Goal: Communication & Community: Participate in discussion

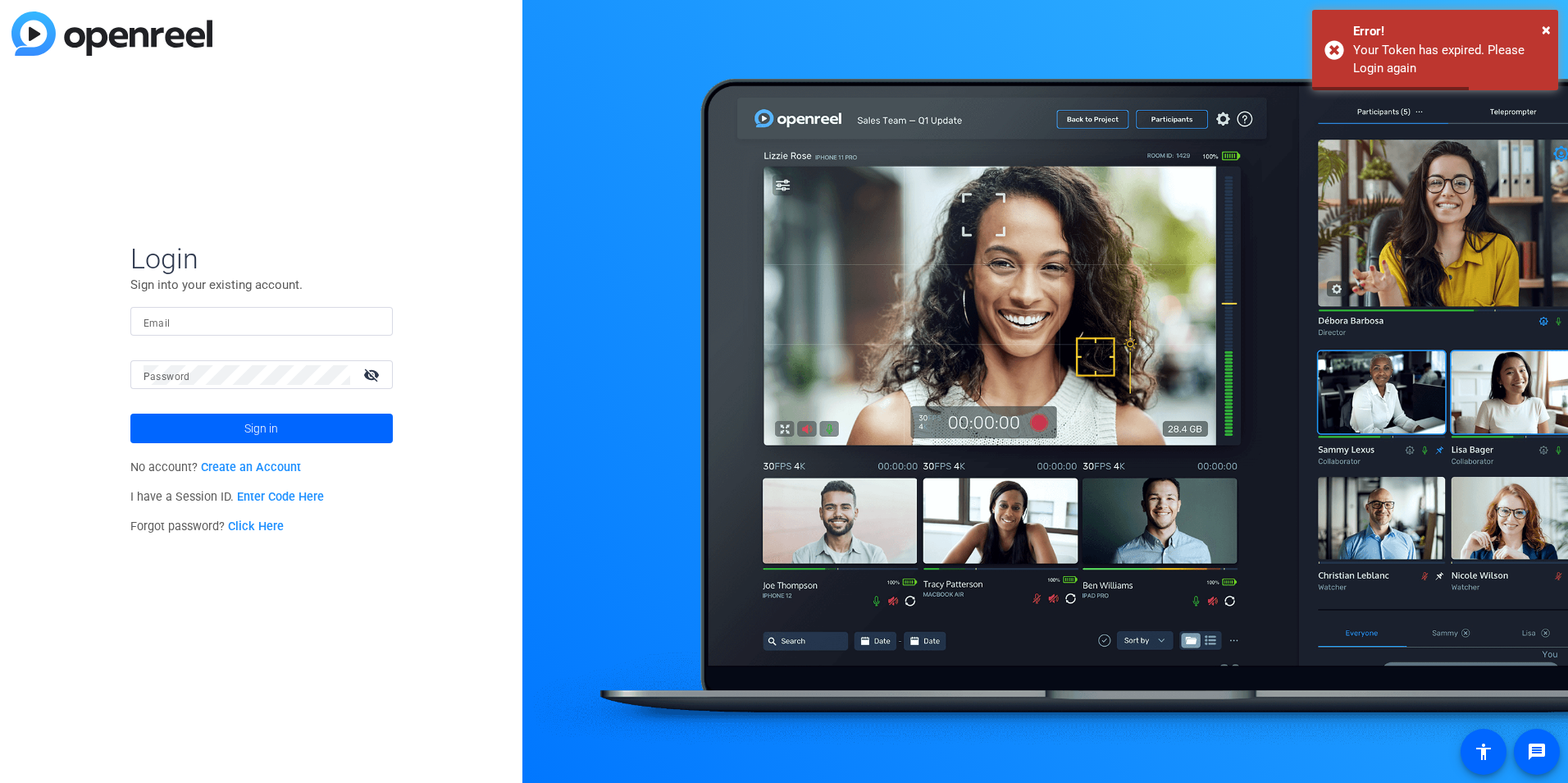
click at [233, 321] on input "Email" at bounding box center [261, 322] width 236 height 19
type input "samantha.wilusz@bms.com"
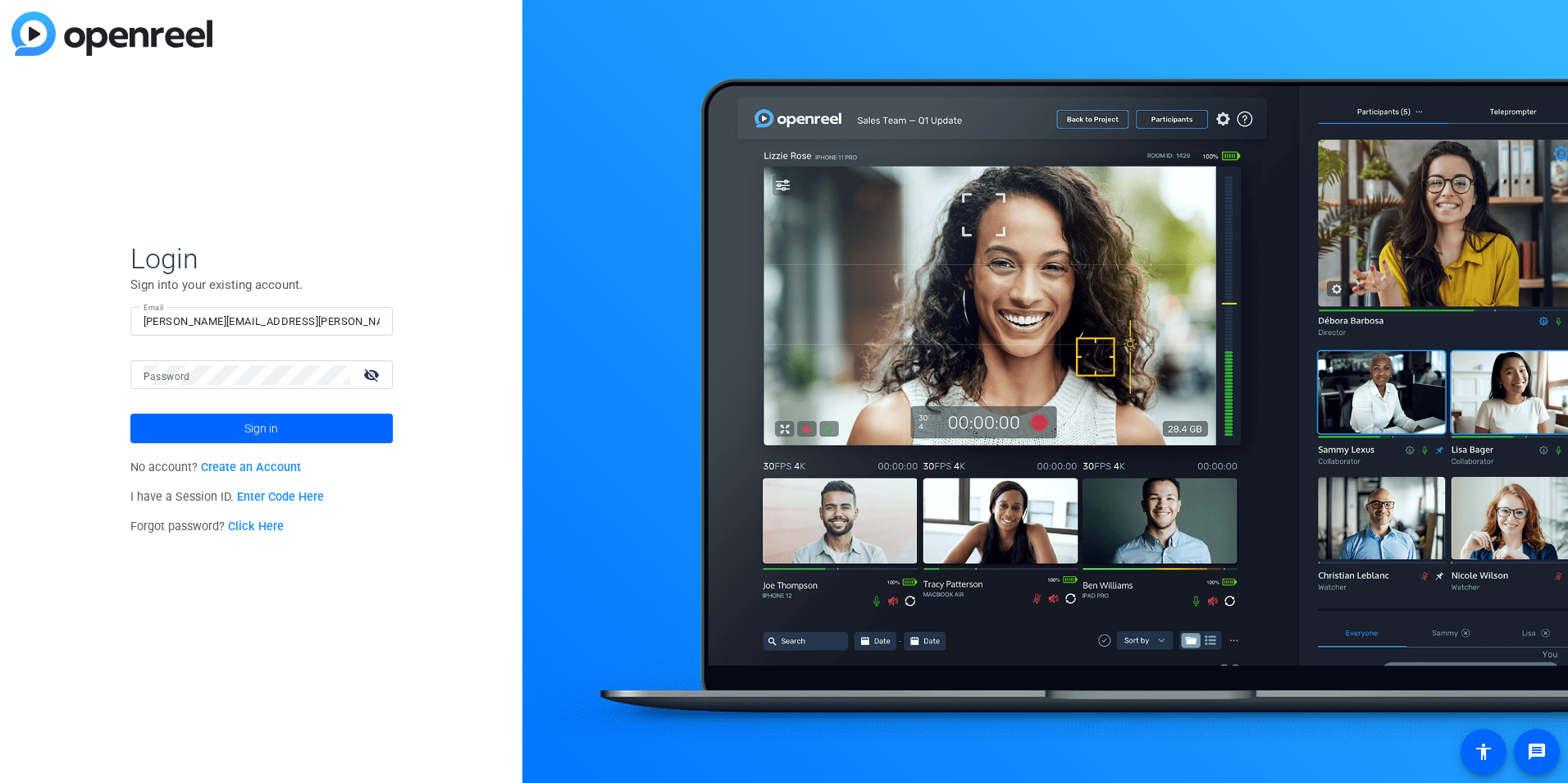
click at [264, 495] on link "Enter Code Here" at bounding box center [281, 496] width 87 height 14
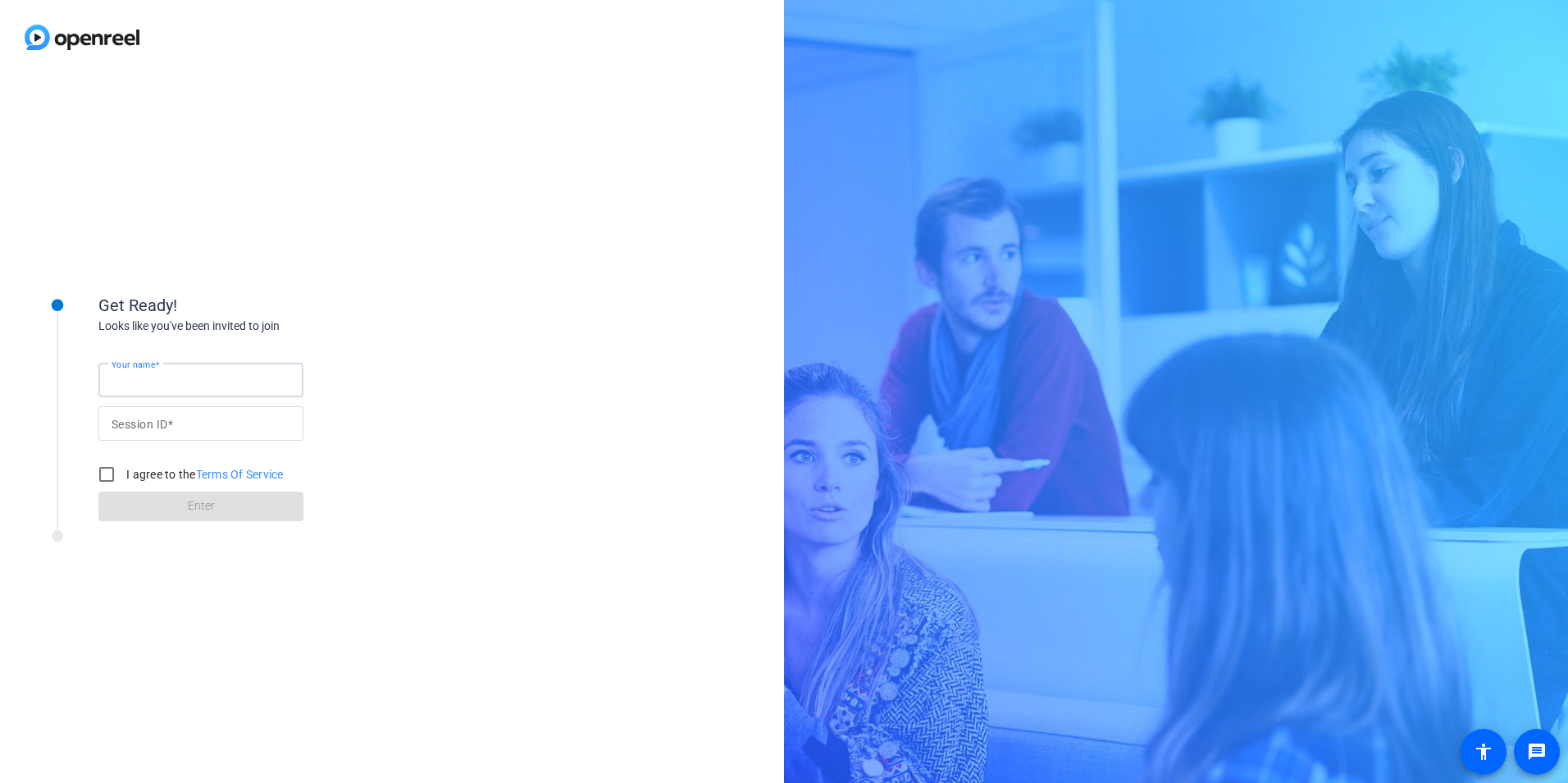
click at [280, 382] on input "Your name" at bounding box center [201, 380] width 179 height 19
type input "[PERSON_NAME]"
click at [232, 425] on input "Session ID" at bounding box center [201, 424] width 179 height 19
paste input "sCe)!M"
type input "sCe)!M"
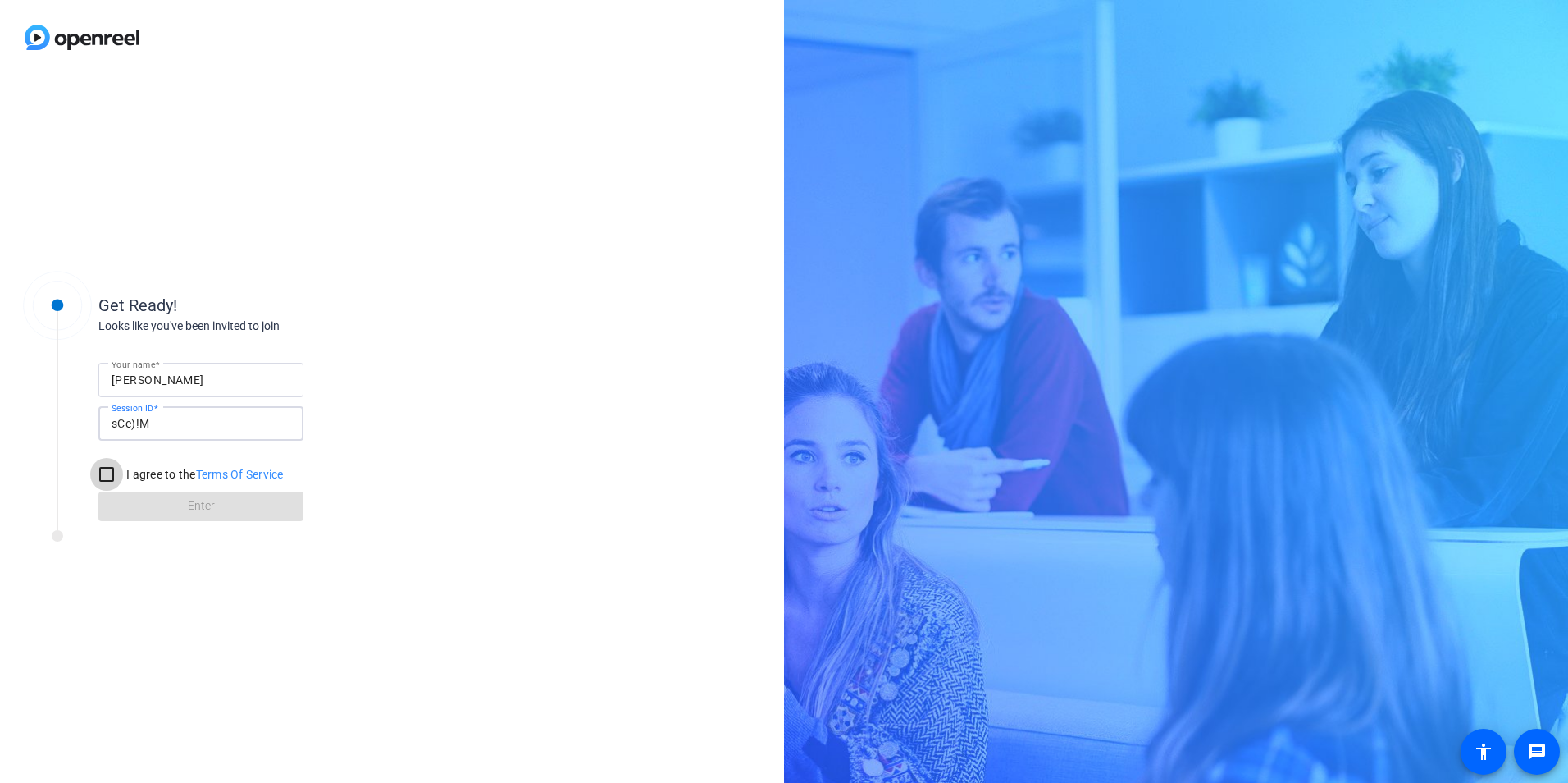
click at [114, 467] on input "I agree to the Terms Of Service" at bounding box center [107, 474] width 33 height 33
checkbox input "true"
click at [223, 502] on span at bounding box center [200, 506] width 205 height 40
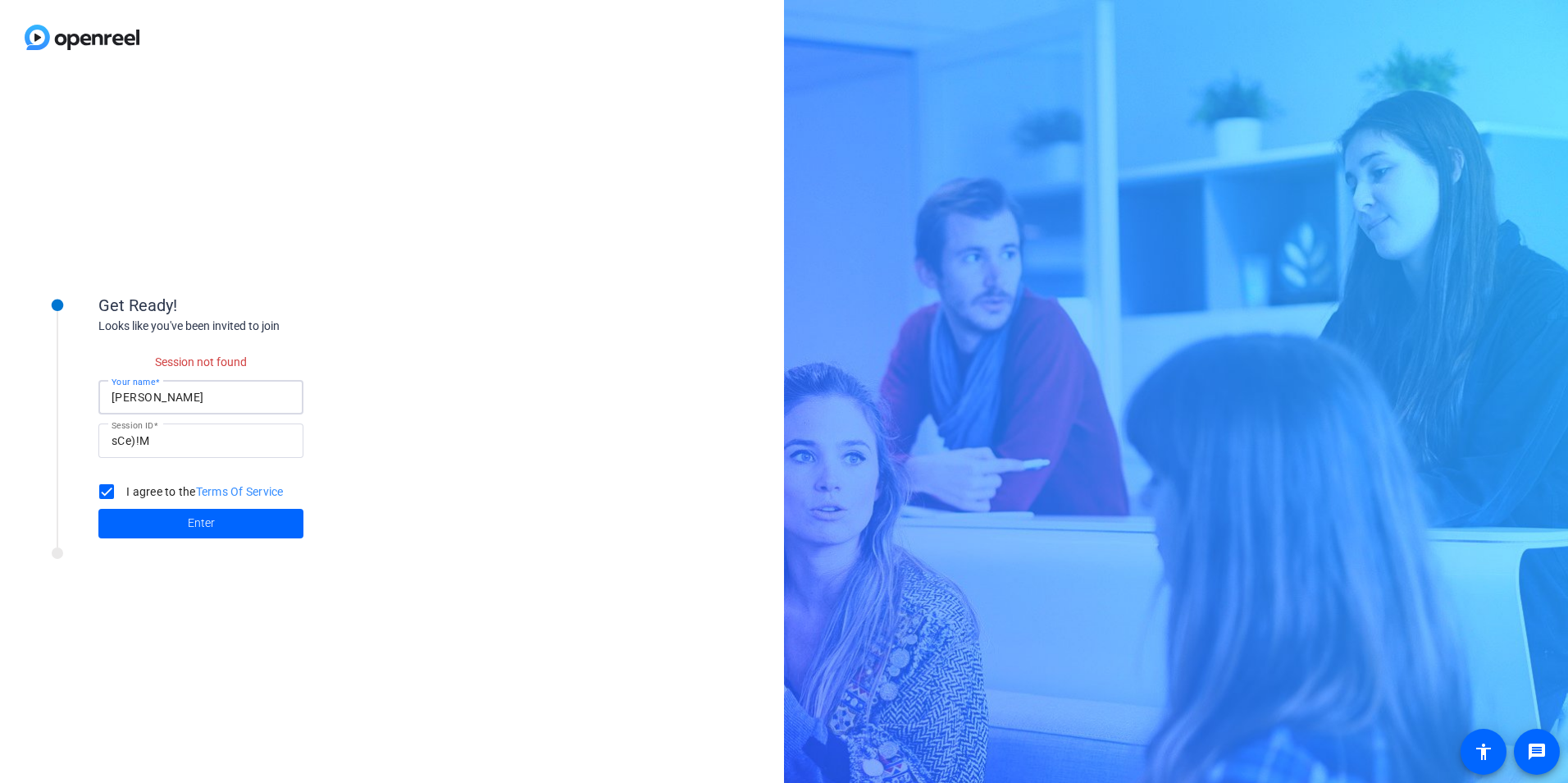
click at [226, 394] on input "[PERSON_NAME]" at bounding box center [201, 397] width 179 height 19
click at [143, 509] on span at bounding box center [200, 524] width 205 height 40
click at [131, 519] on span at bounding box center [200, 524] width 205 height 40
click at [173, 434] on input "sCe)!M" at bounding box center [201, 440] width 179 height 19
type input "sCe)!M"
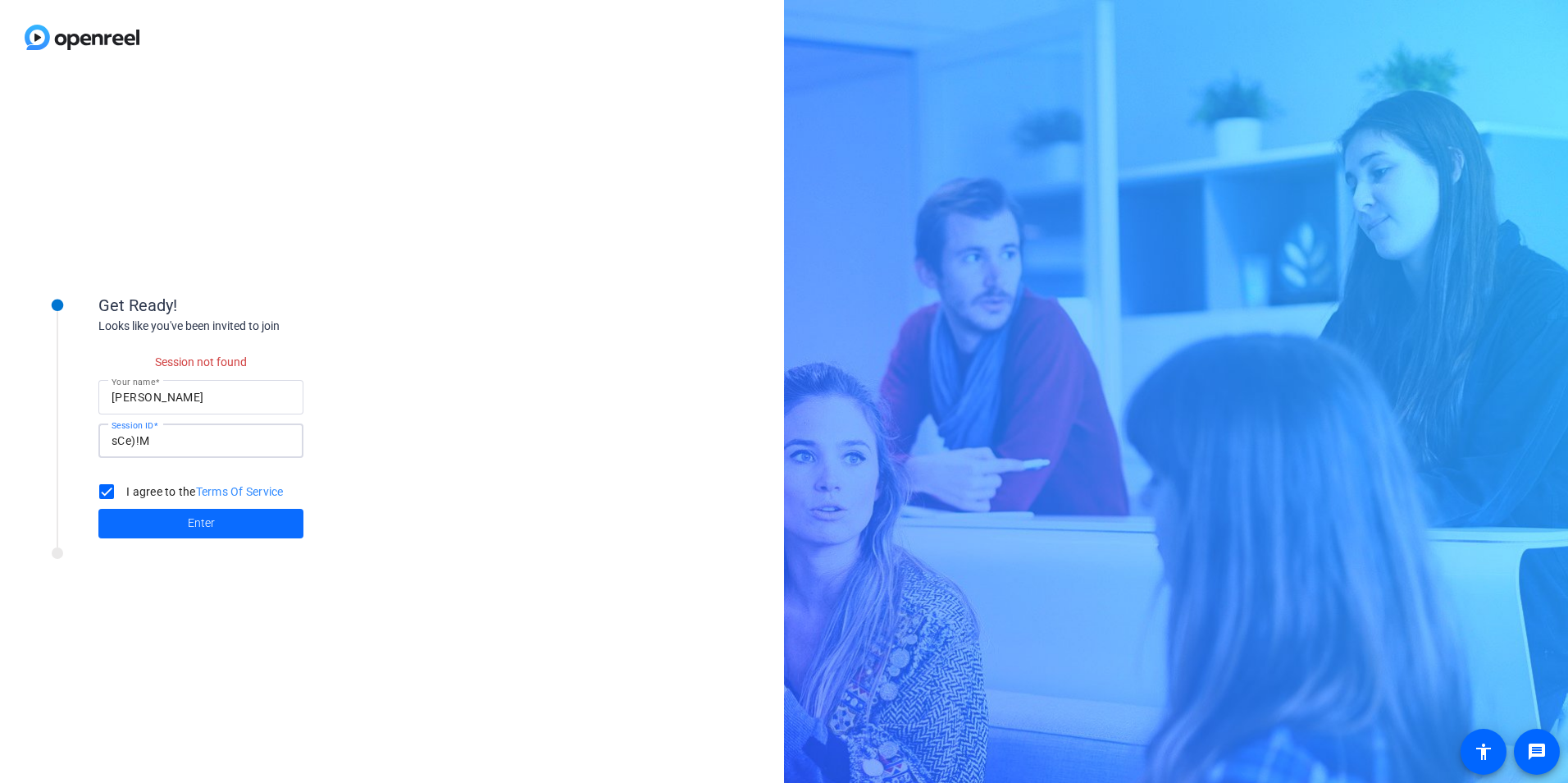
click at [123, 523] on span at bounding box center [200, 524] width 205 height 40
click at [214, 521] on span "Enter" at bounding box center [201, 524] width 27 height 17
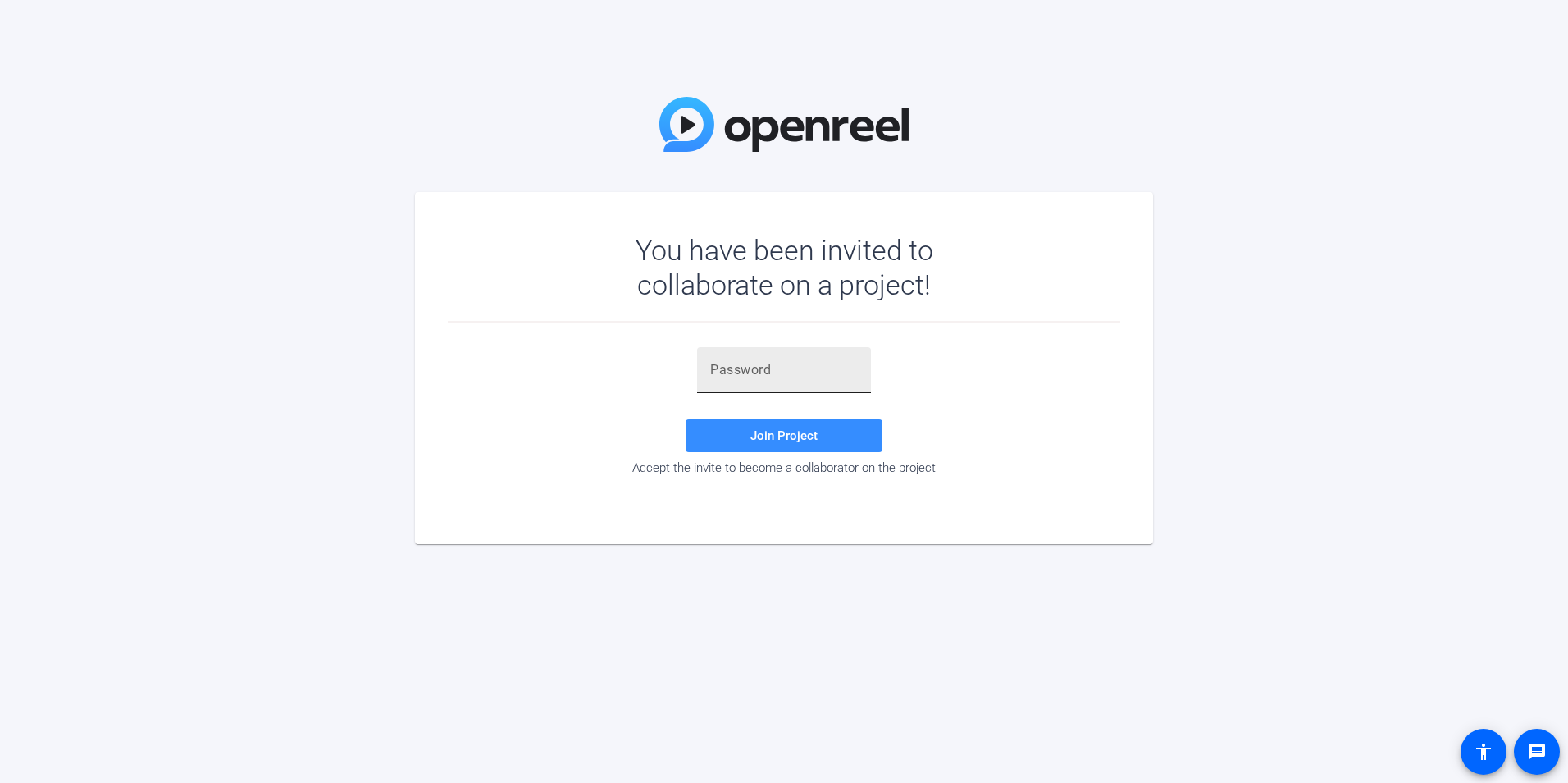
click at [818, 370] on input "text" at bounding box center [784, 370] width 148 height 19
paste input "sCe)!M"
type input "sCe)!M"
click at [782, 435] on span "Join Project" at bounding box center [784, 435] width 67 height 15
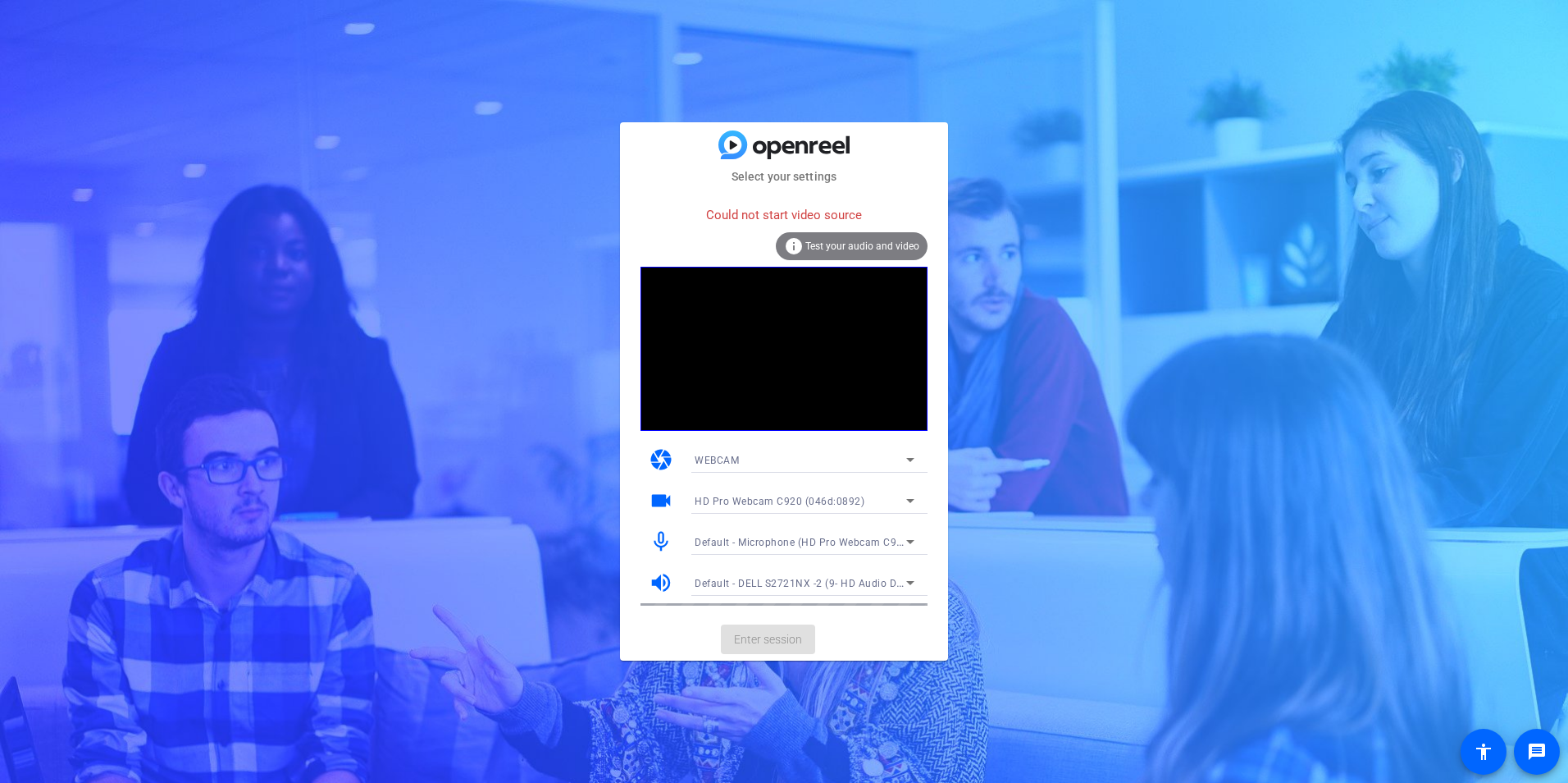
click at [759, 635] on mat-card-actions "Enter session" at bounding box center [784, 639] width 328 height 43
click at [837, 212] on div "Could not start video source" at bounding box center [784, 216] width 287 height 35
click at [909, 498] on icon at bounding box center [910, 500] width 19 height 19
click at [909, 498] on div at bounding box center [784, 392] width 1568 height 783
click at [903, 529] on div "Default - Microphone (HD Pro Webcam C920) (046d:0892)" at bounding box center [804, 541] width 219 height 26
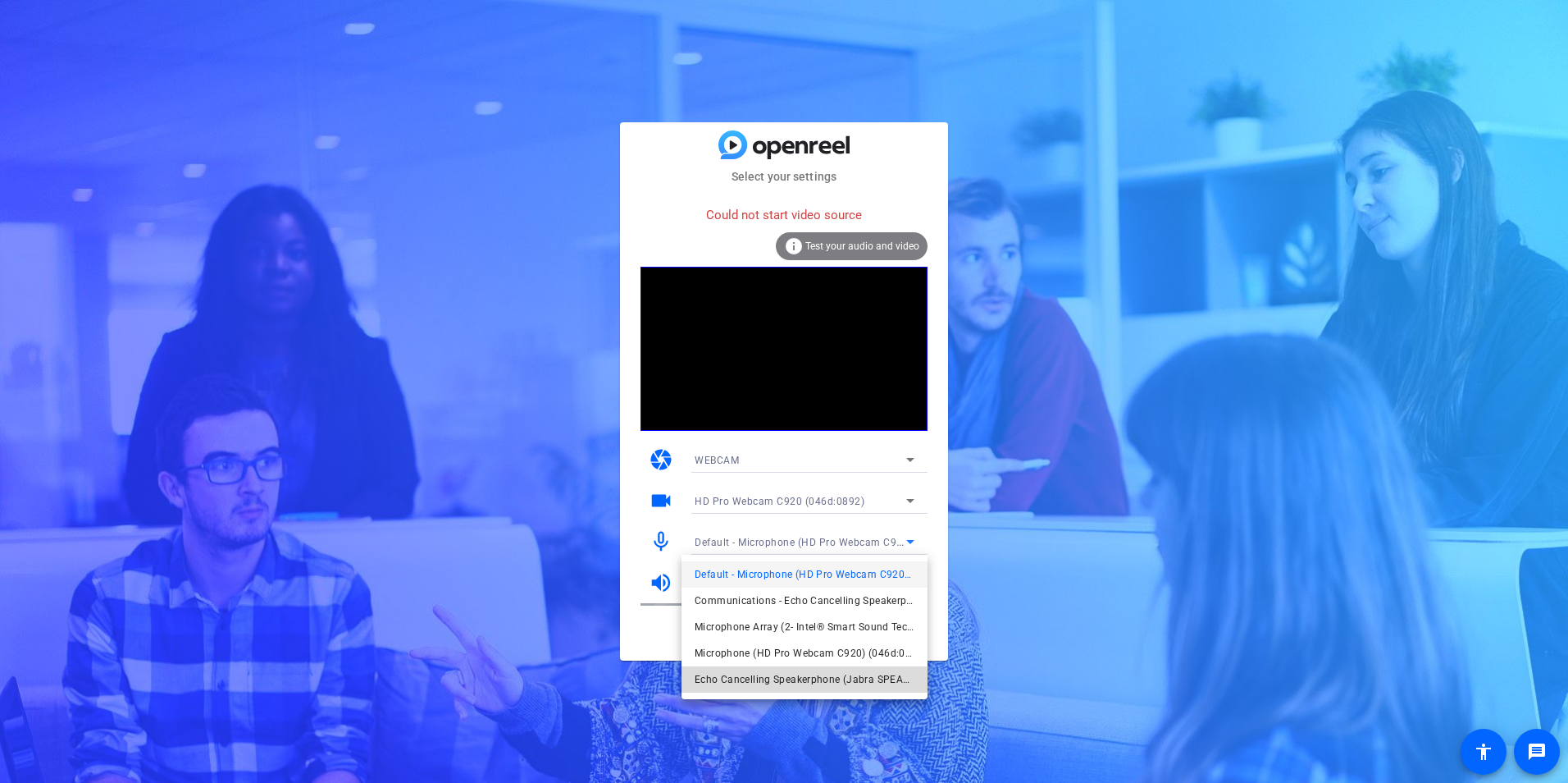
click at [775, 681] on span "Echo Cancelling Speakerphone (Jabra SPEAK 510 USB) (0b0e:0422)" at bounding box center [804, 679] width 219 height 19
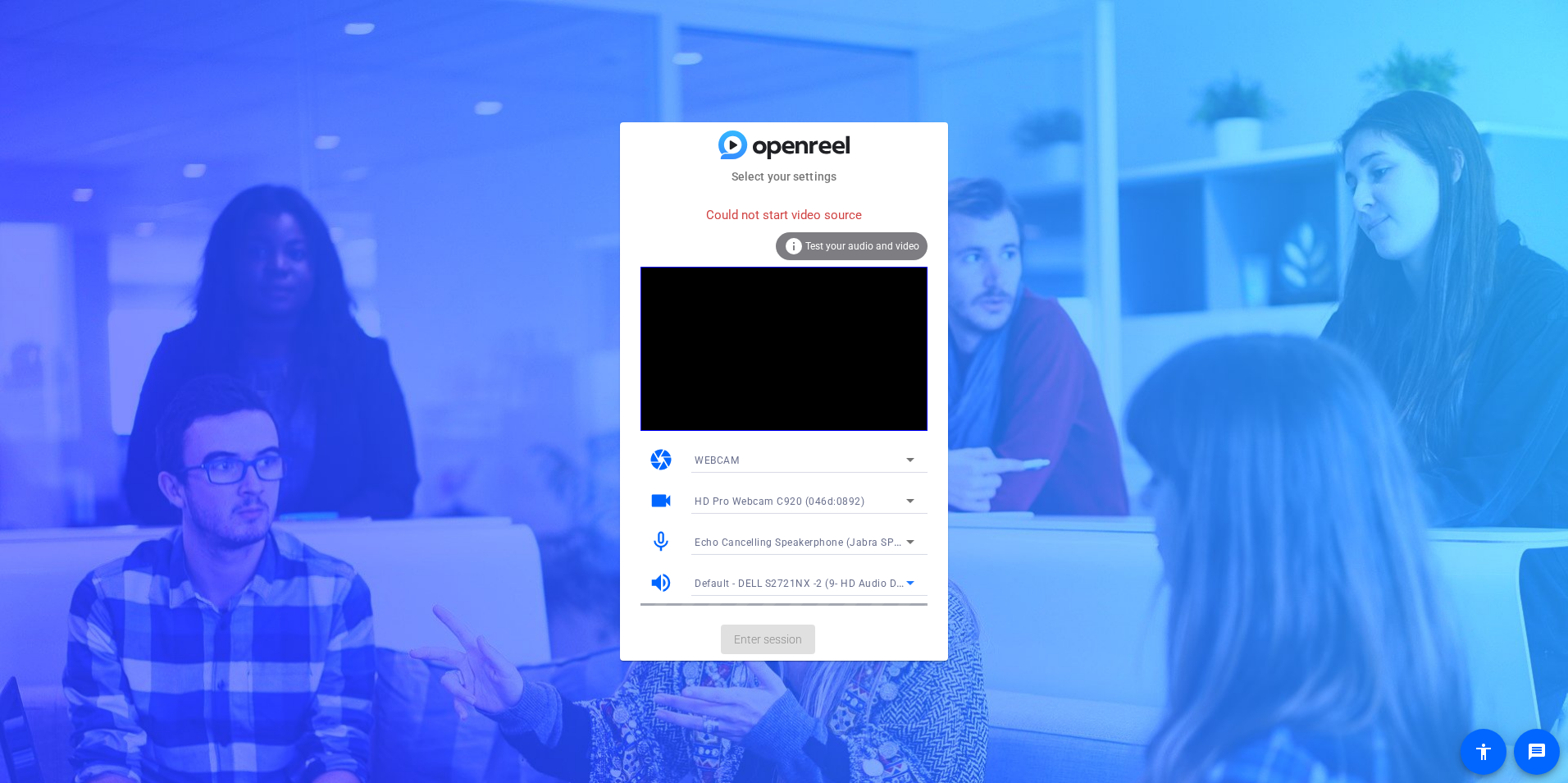
click at [893, 585] on span "Default - DELL S2721NX -2 (9- HD Audio Driver for Display Audio)" at bounding box center [851, 583] width 313 height 14
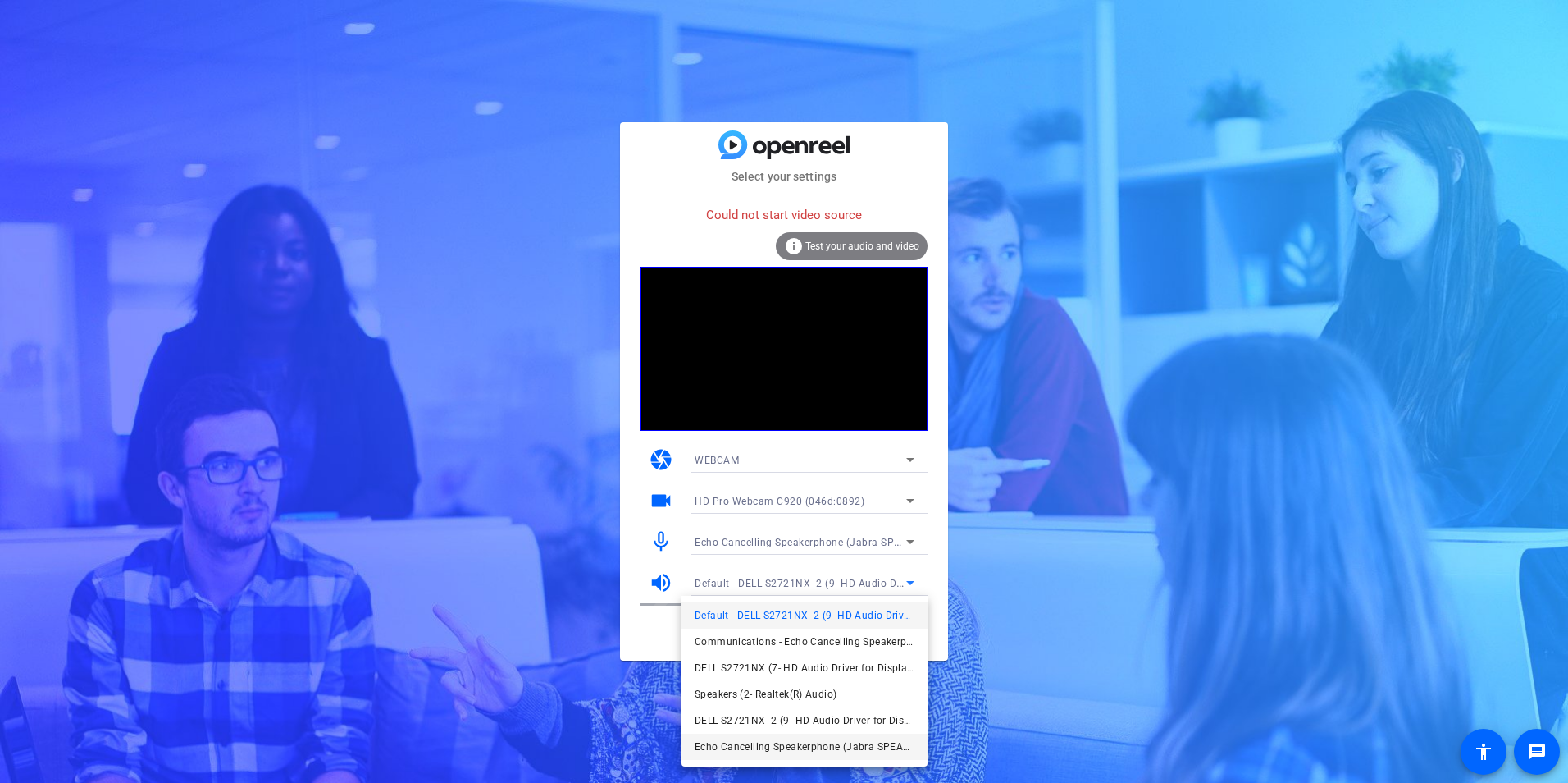
click at [784, 742] on span "Echo Cancelling Speakerphone (Jabra SPEAK 510 USB) (0b0e:0422)" at bounding box center [804, 746] width 219 height 19
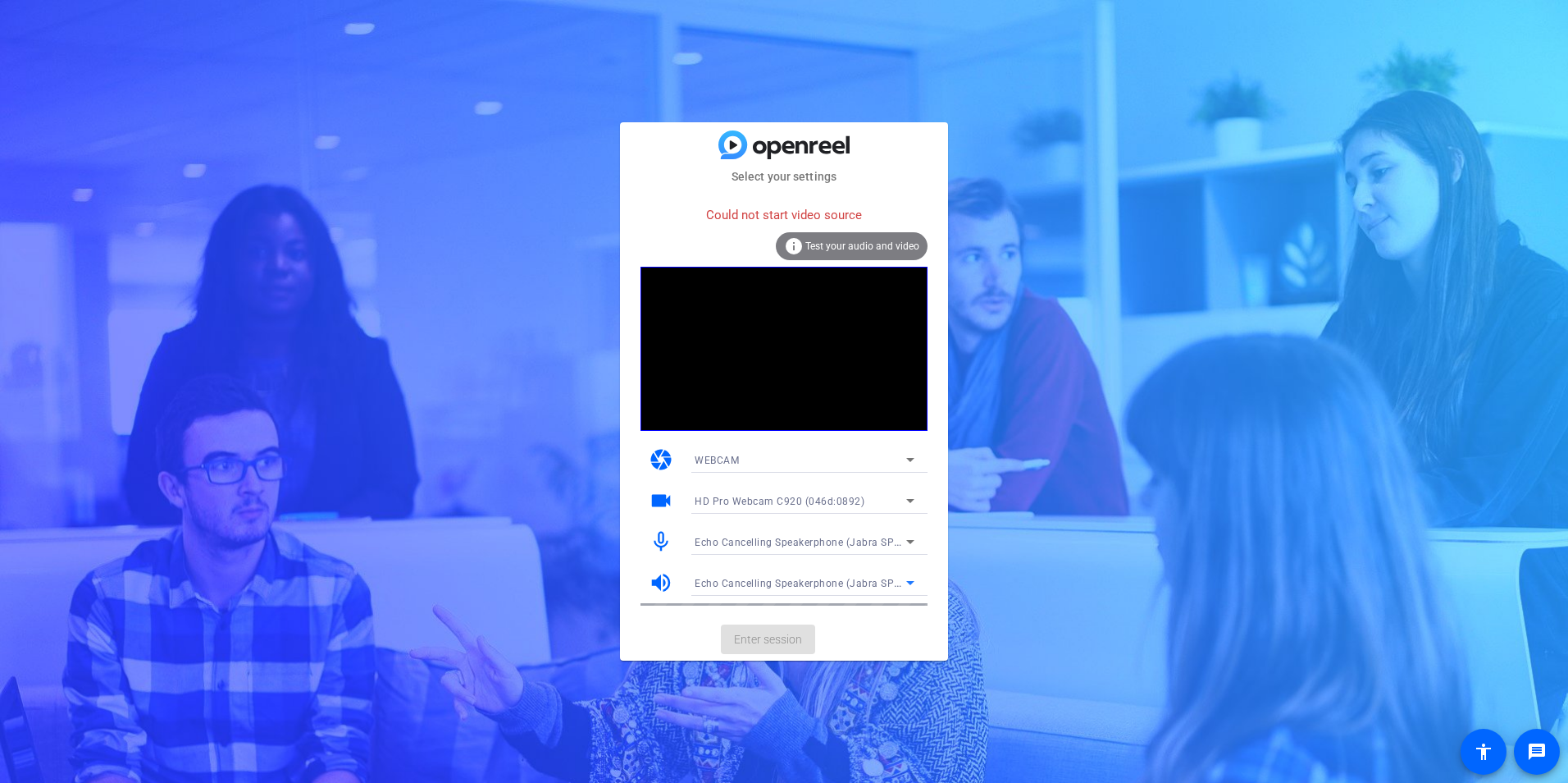
click at [770, 637] on mat-card-actions "Enter session" at bounding box center [784, 639] width 328 height 43
click at [738, 458] on span "WEBCAM" at bounding box center [717, 460] width 45 height 12
click at [726, 509] on span "DESKTOP" at bounding box center [717, 519] width 46 height 19
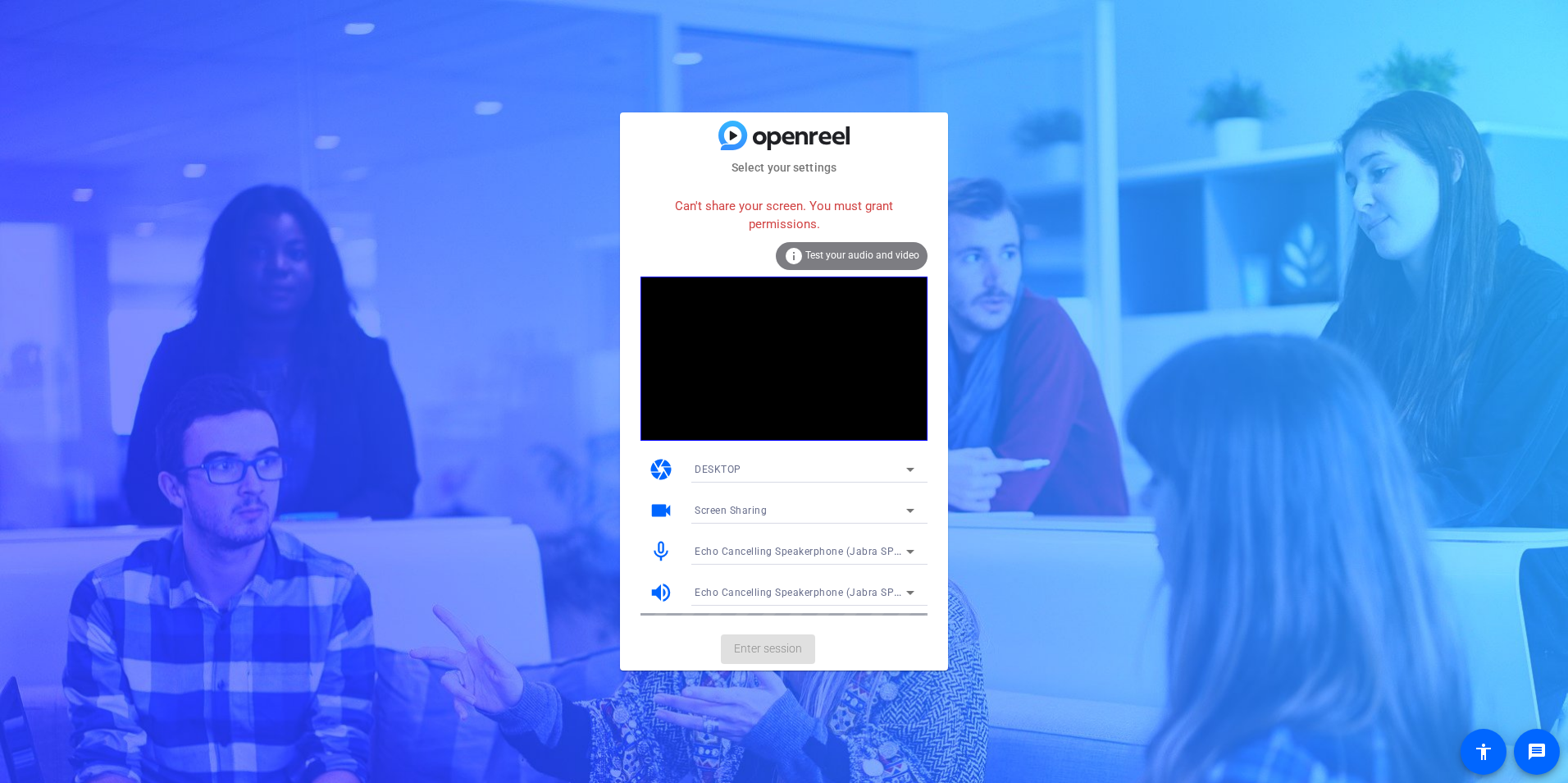
click at [820, 472] on div "DESKTOP" at bounding box center [800, 468] width 212 height 20
click at [790, 494] on mat-option "WEBCAM" at bounding box center [804, 501] width 246 height 26
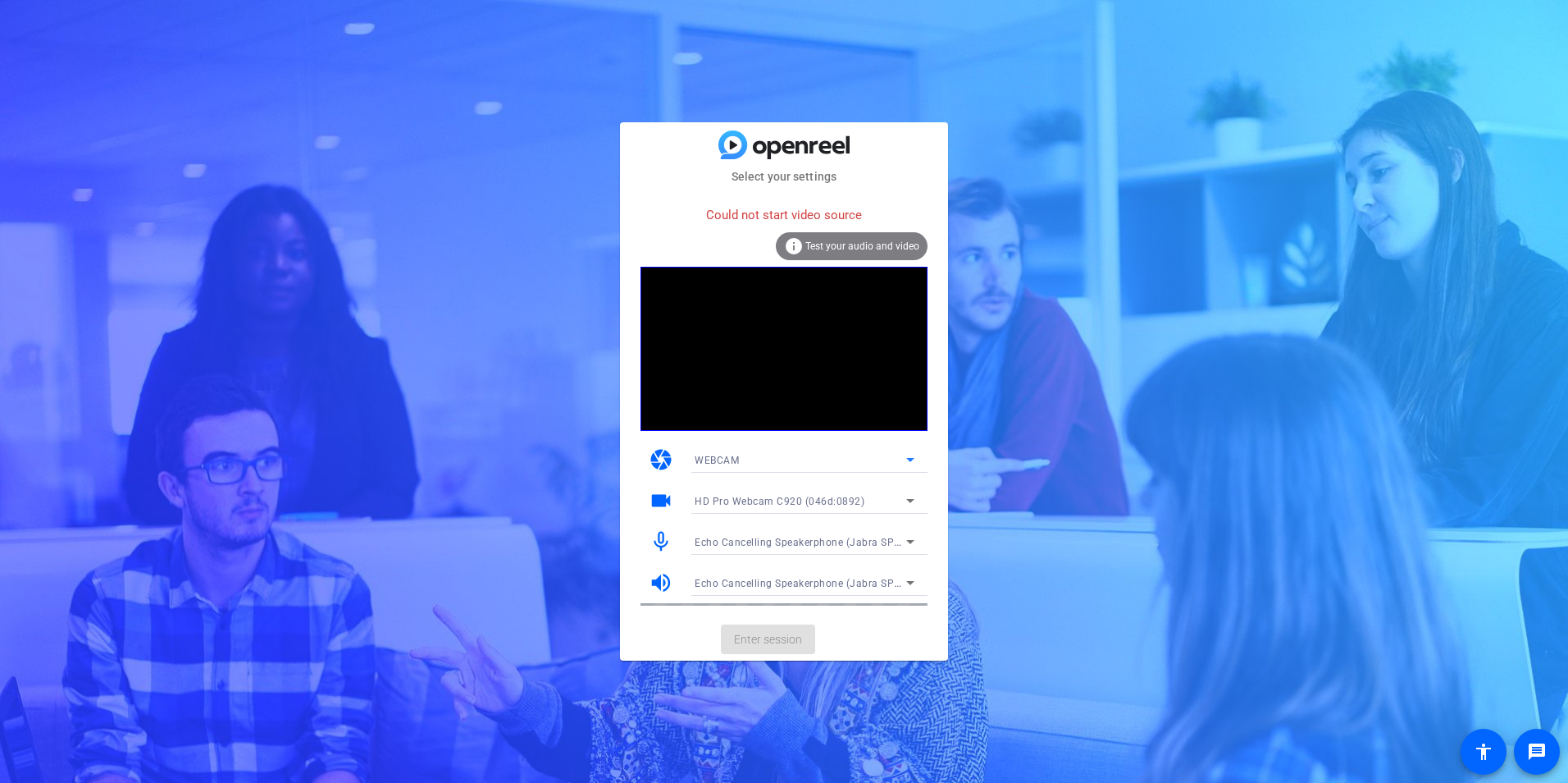
click at [785, 643] on mat-card-actions "Enter session" at bounding box center [784, 639] width 328 height 43
click at [784, 629] on mat-card-actions "Enter session" at bounding box center [784, 639] width 328 height 43
click at [778, 645] on mat-card-actions "Enter session" at bounding box center [784, 639] width 328 height 43
click at [802, 634] on mat-card-actions "Enter session" at bounding box center [784, 639] width 328 height 43
click at [749, 636] on mat-card-actions "Enter session" at bounding box center [784, 639] width 328 height 43
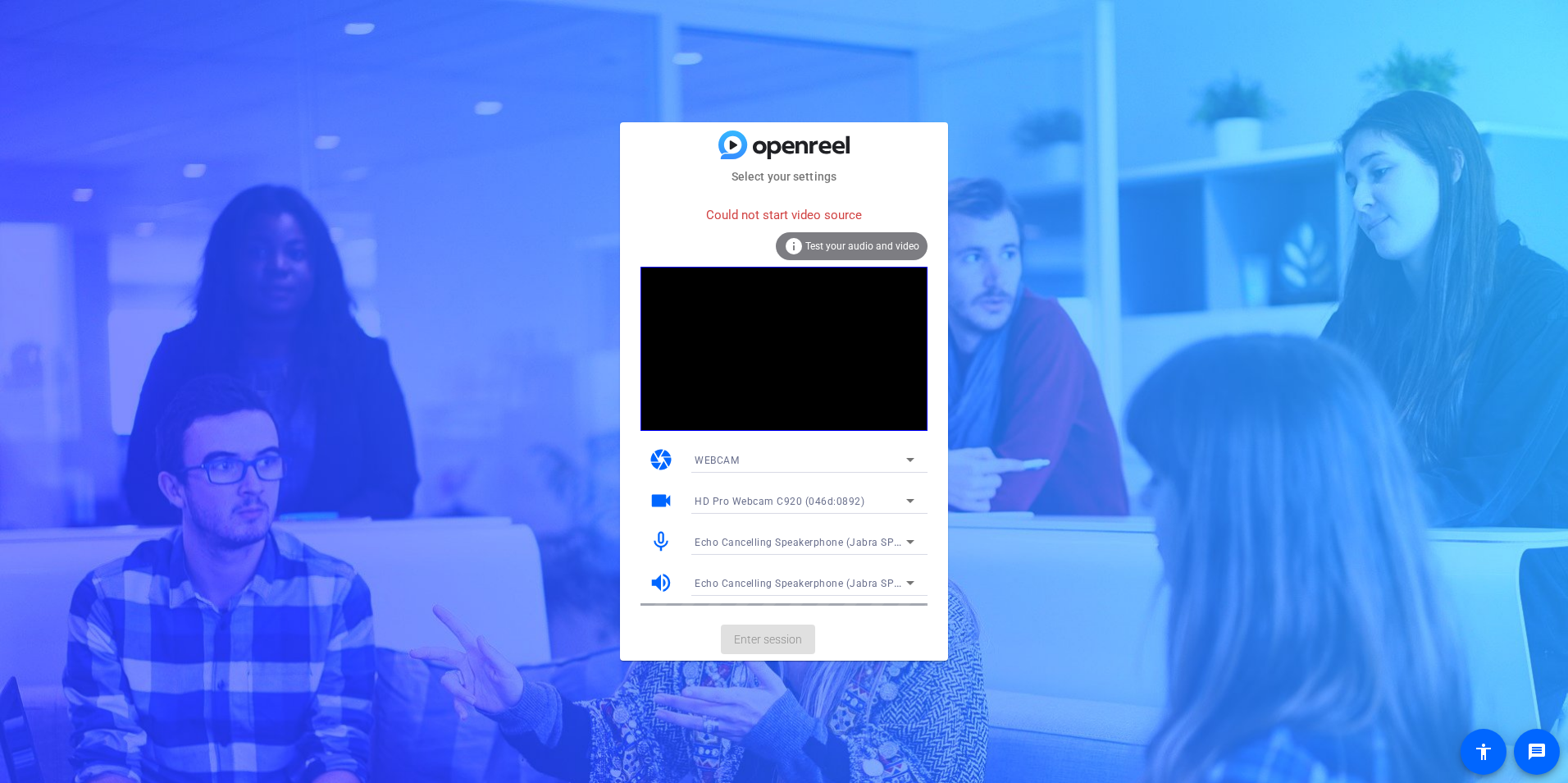
click at [835, 246] on span "Test your audio and video" at bounding box center [861, 246] width 114 height 12
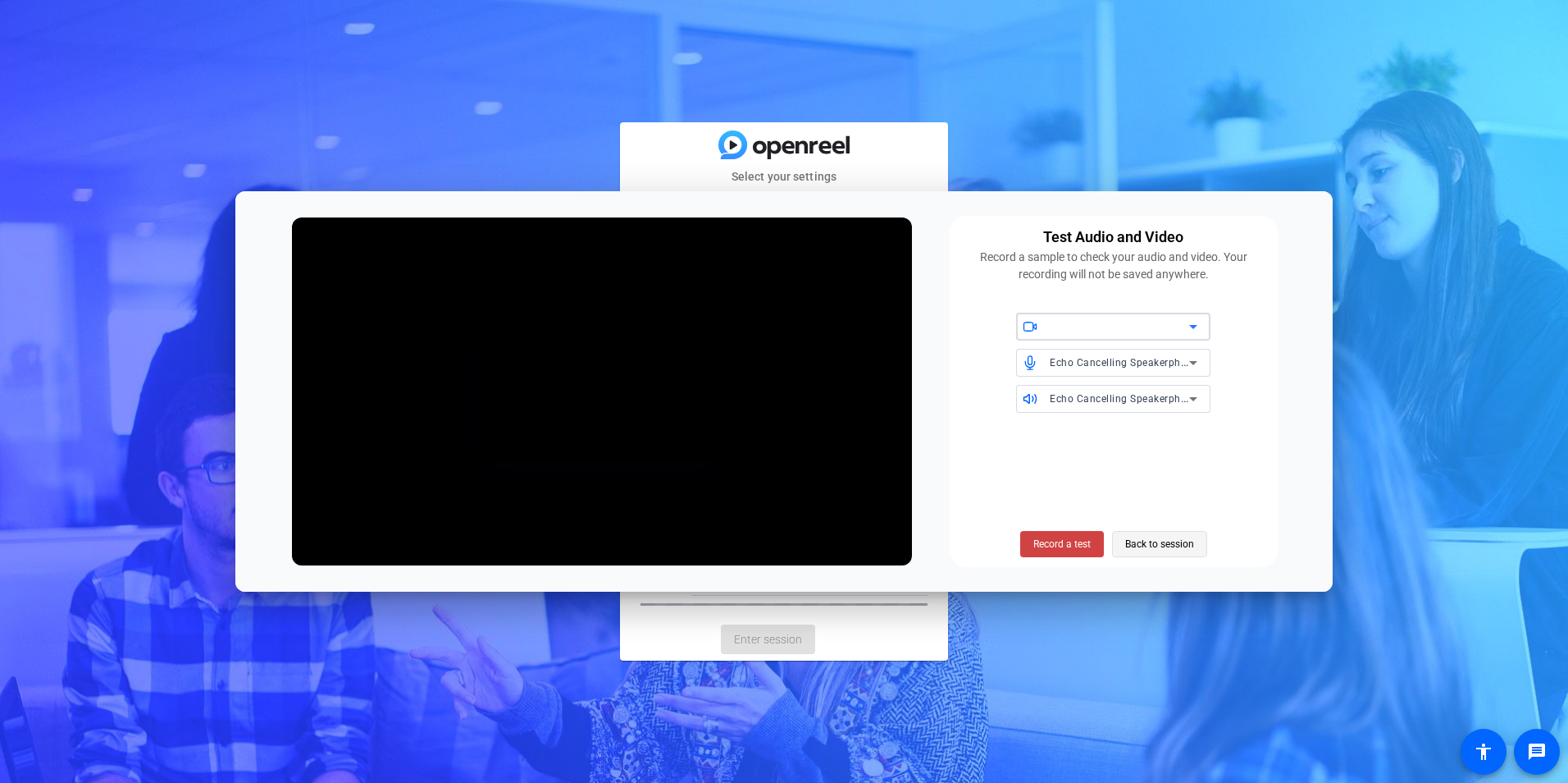
click at [1172, 546] on span "Back to session" at bounding box center [1159, 544] width 69 height 31
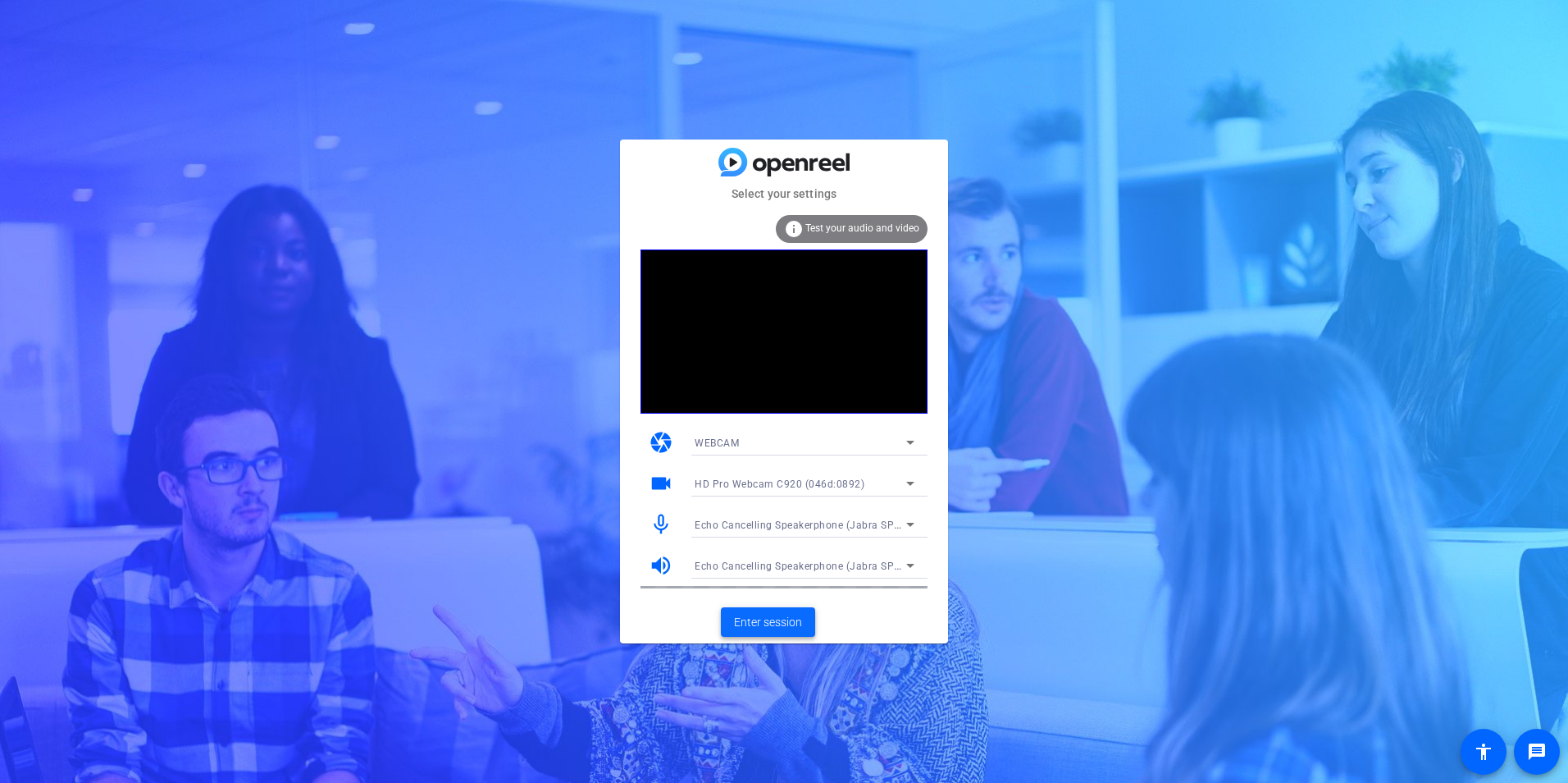
click at [786, 626] on span "Enter session" at bounding box center [768, 623] width 68 height 17
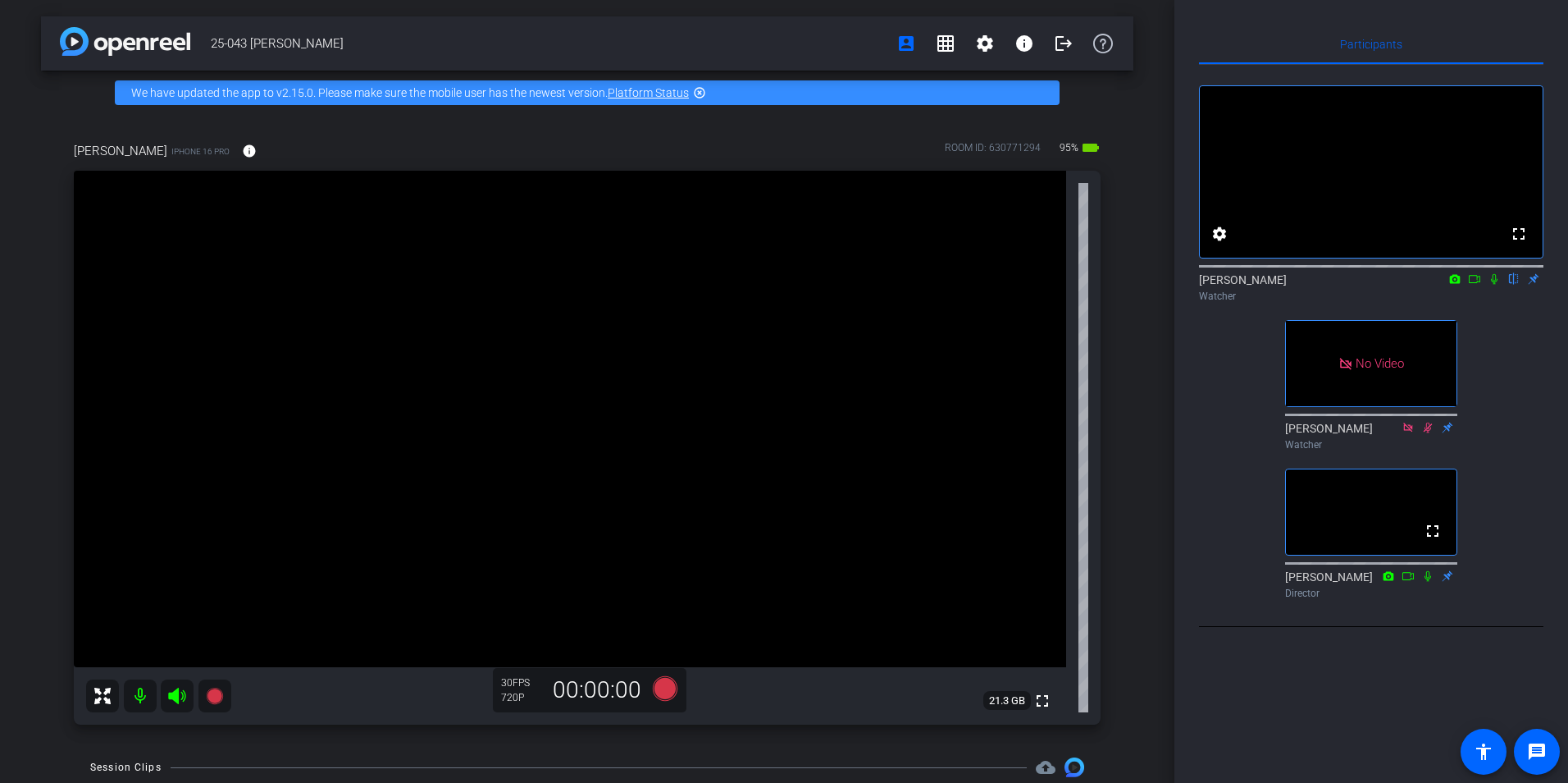
click at [1472, 285] on icon at bounding box center [1475, 279] width 14 height 12
click at [1493, 285] on icon at bounding box center [1494, 279] width 14 height 12
click at [1476, 285] on icon at bounding box center [1475, 279] width 14 height 12
click at [1514, 285] on icon at bounding box center [1514, 279] width 14 height 12
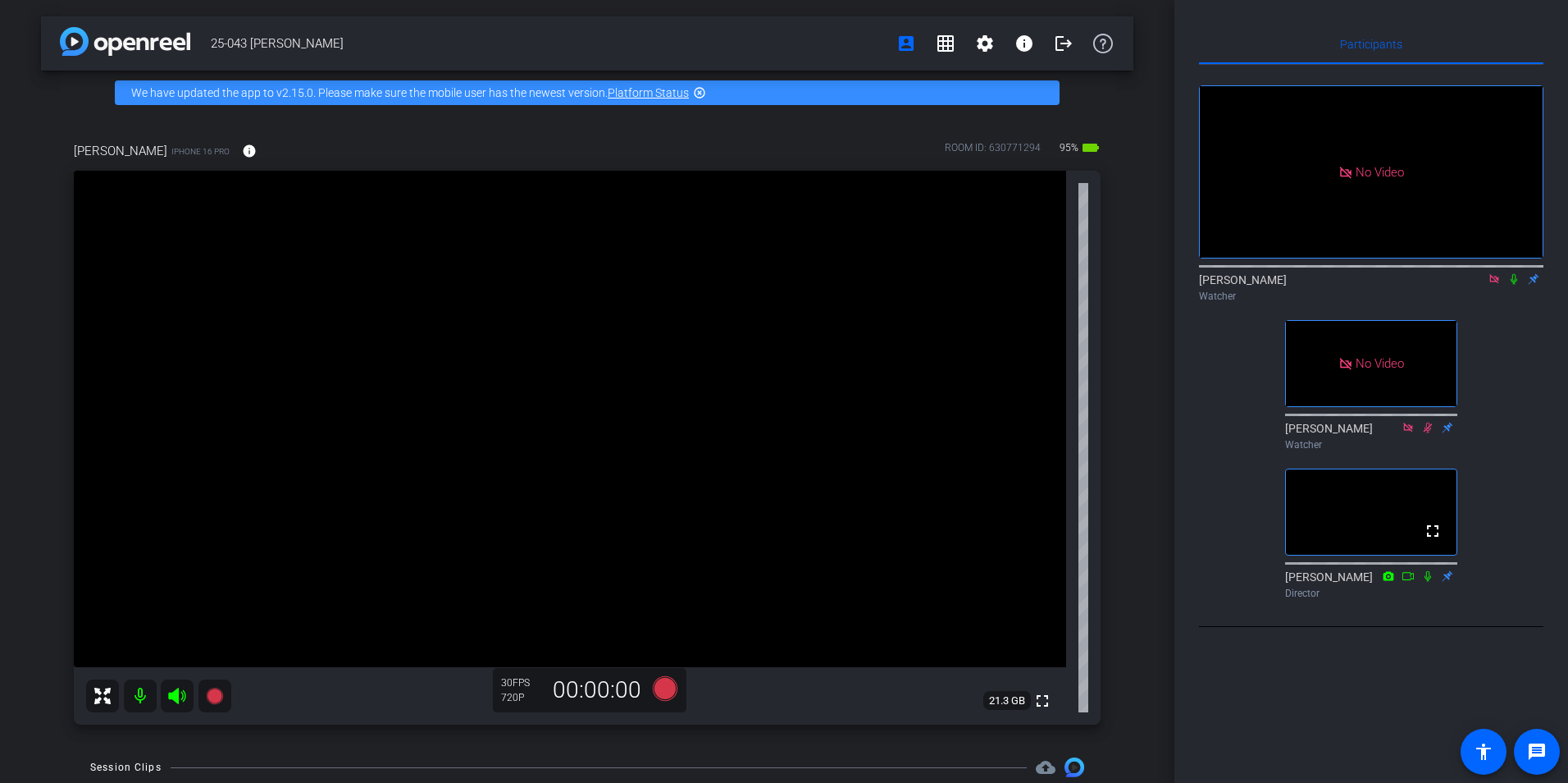
click at [1514, 285] on icon at bounding box center [1514, 279] width 14 height 12
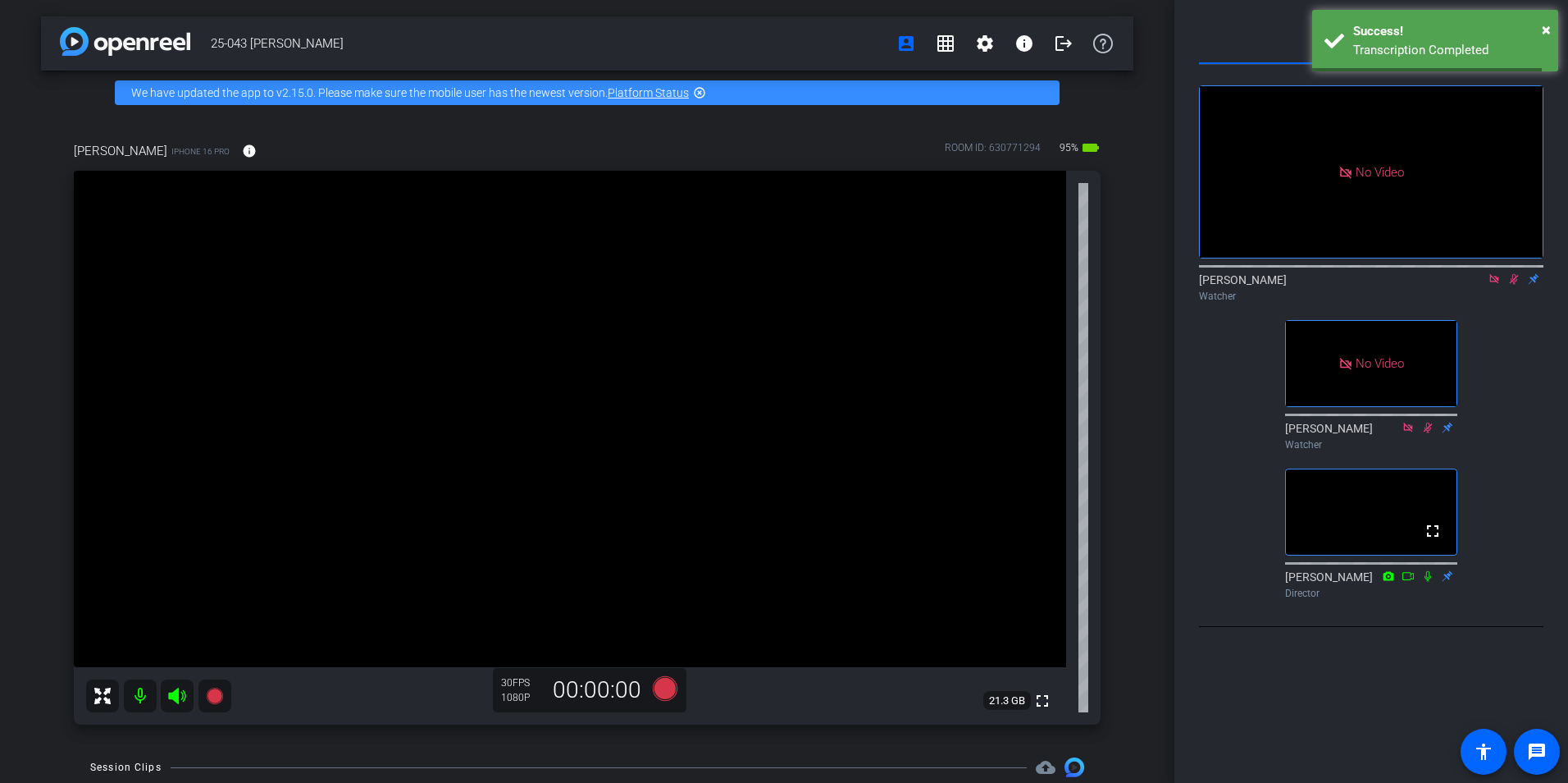
click at [1509, 285] on icon at bounding box center [1514, 279] width 14 height 12
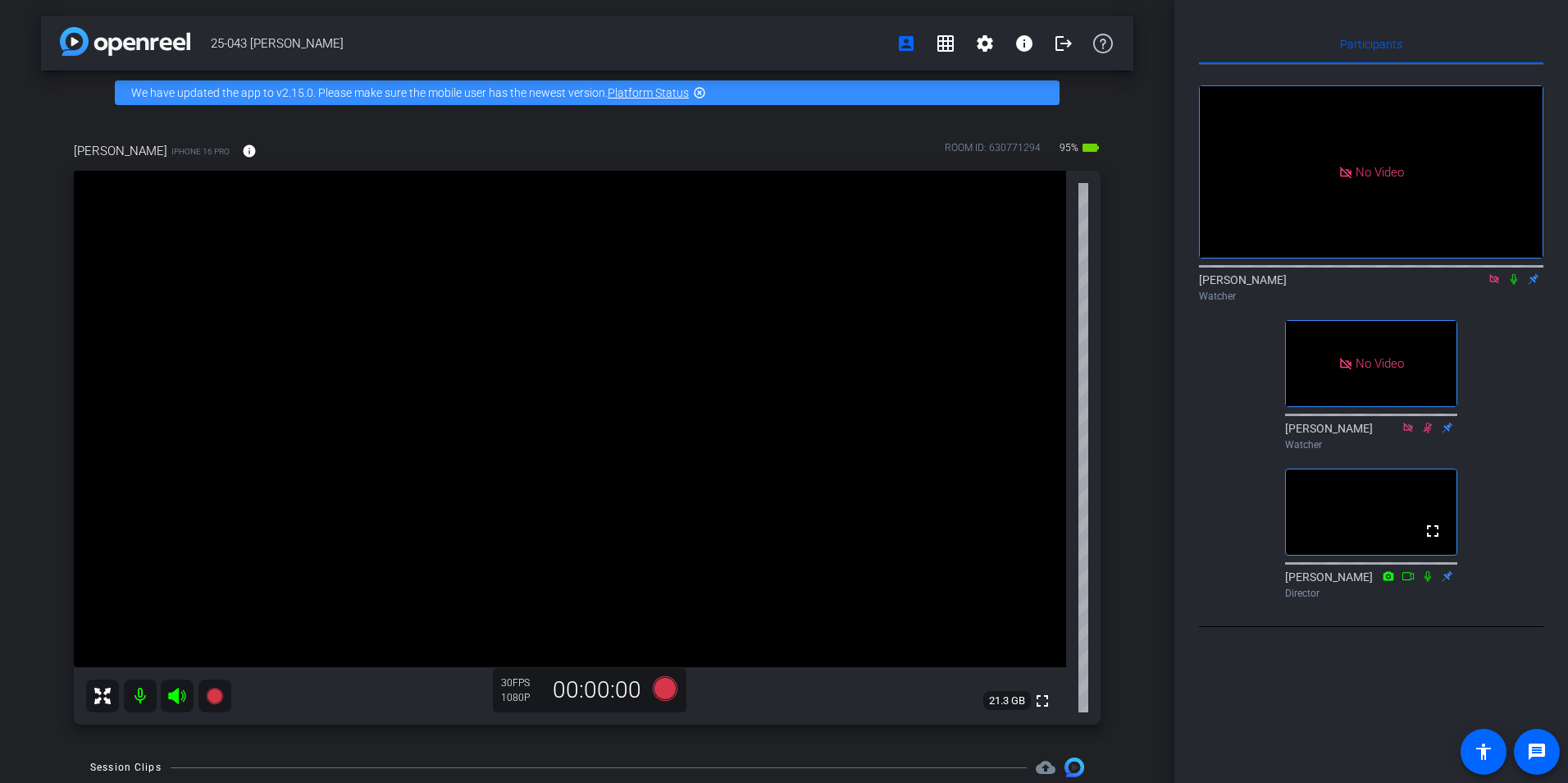
click at [1515, 285] on icon at bounding box center [1514, 279] width 14 height 12
click at [1512, 285] on icon at bounding box center [1514, 279] width 9 height 11
click at [1485, 287] on mat-icon at bounding box center [1494, 279] width 19 height 15
click at [1474, 285] on icon at bounding box center [1475, 279] width 14 height 12
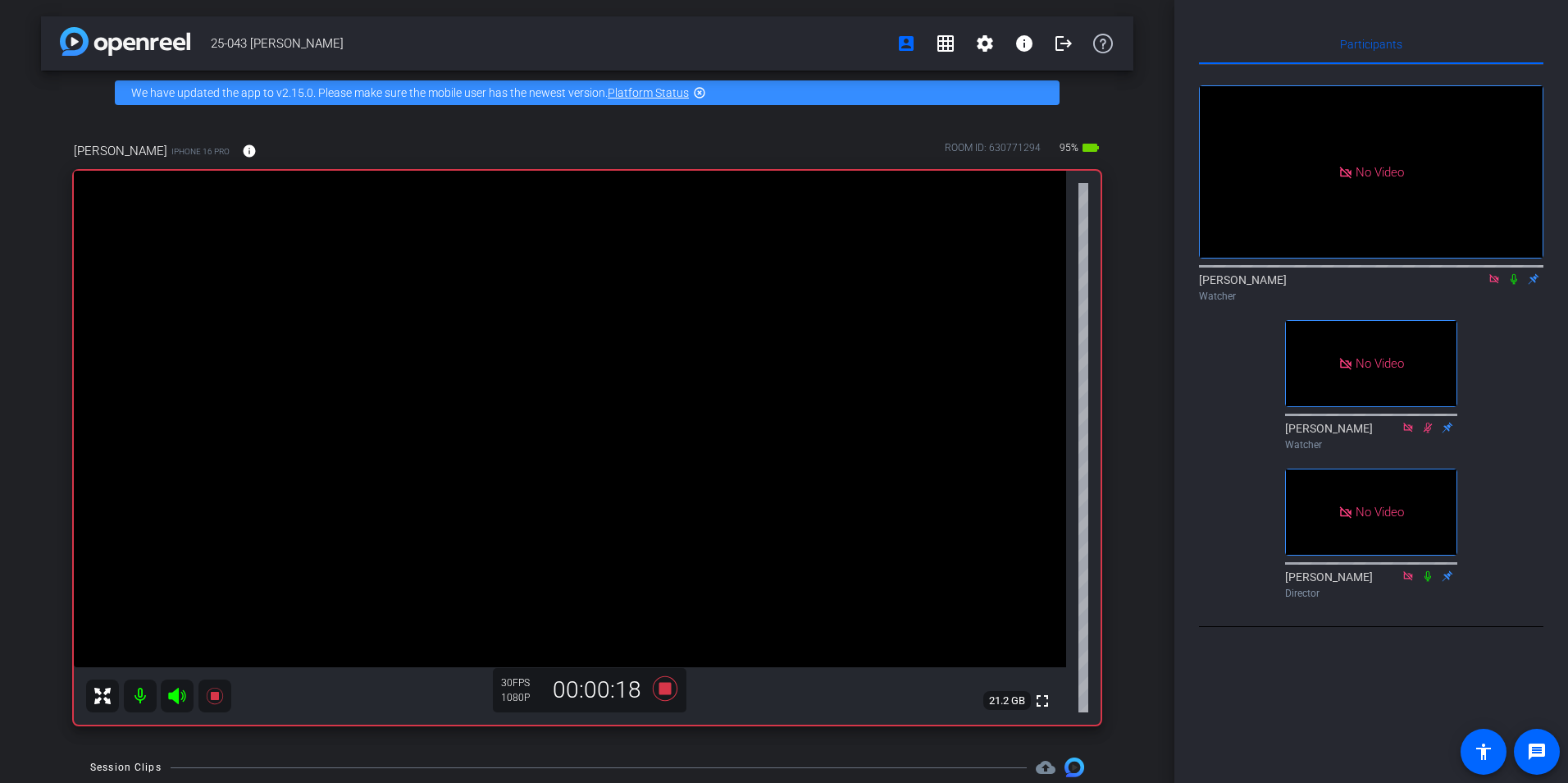
click at [1509, 285] on icon at bounding box center [1514, 279] width 14 height 12
click at [1510, 285] on icon at bounding box center [1514, 279] width 14 height 12
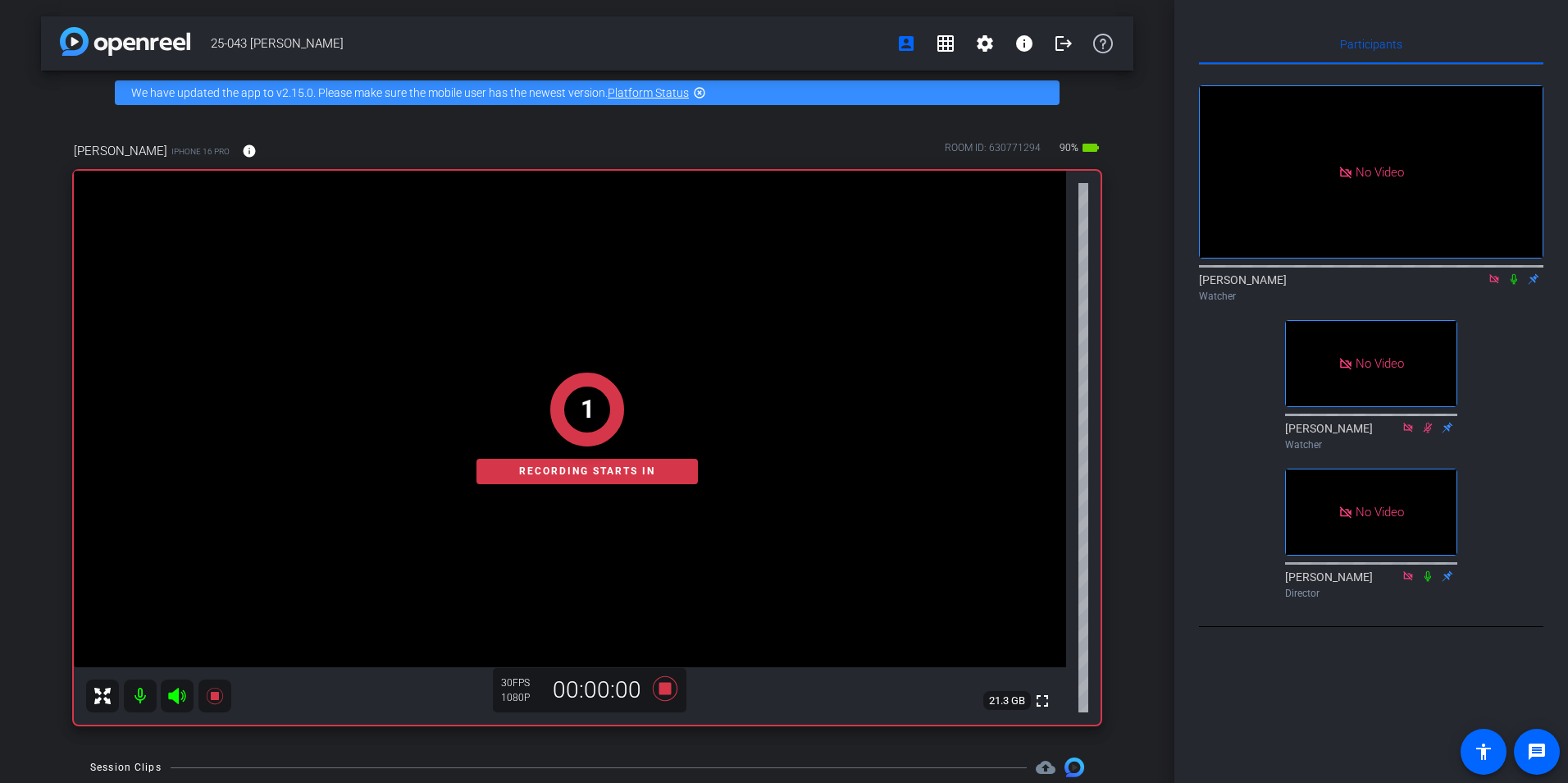
click at [1514, 285] on icon at bounding box center [1514, 279] width 14 height 12
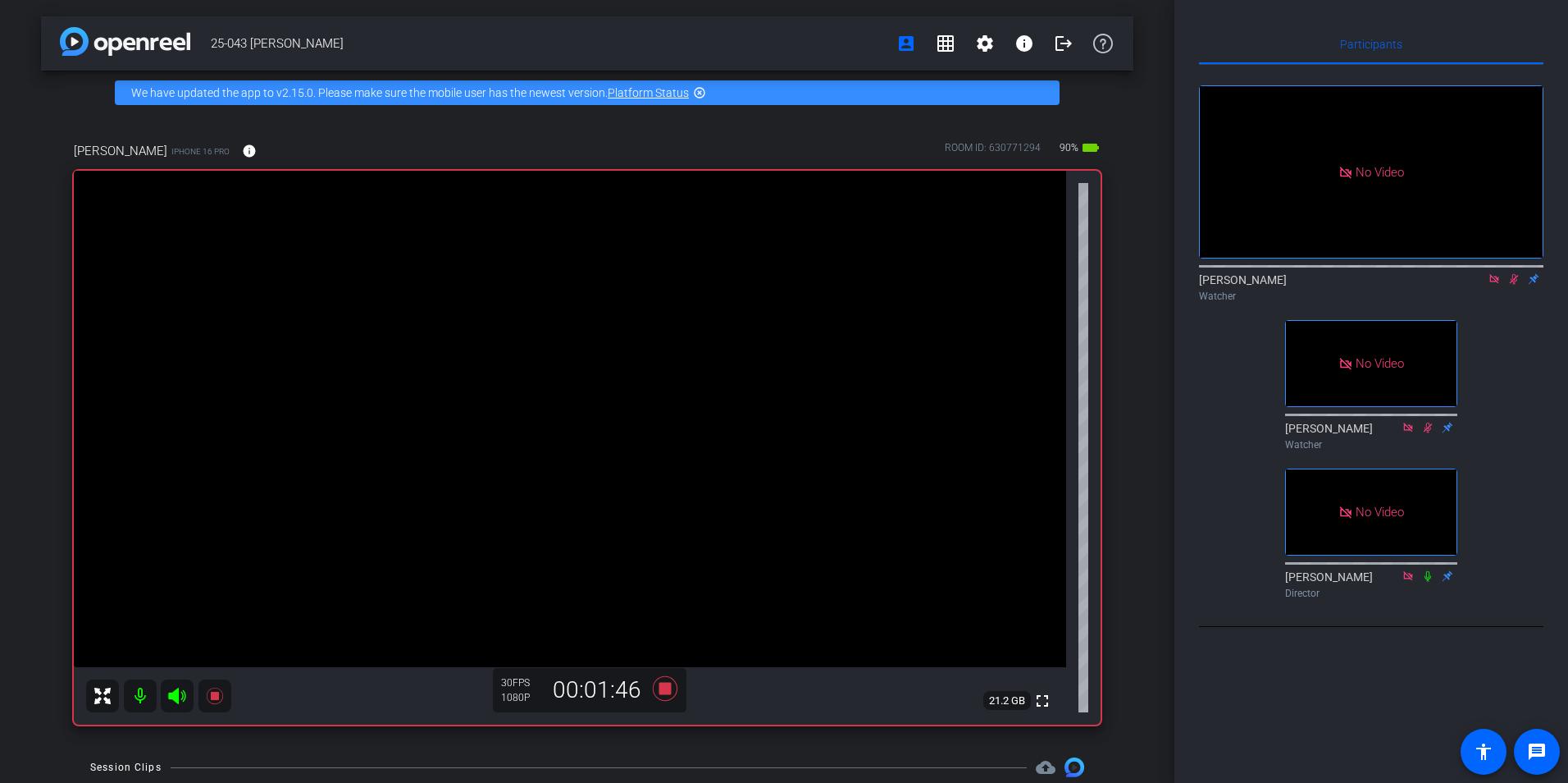
click at [1514, 285] on icon at bounding box center [1514, 279] width 9 height 11
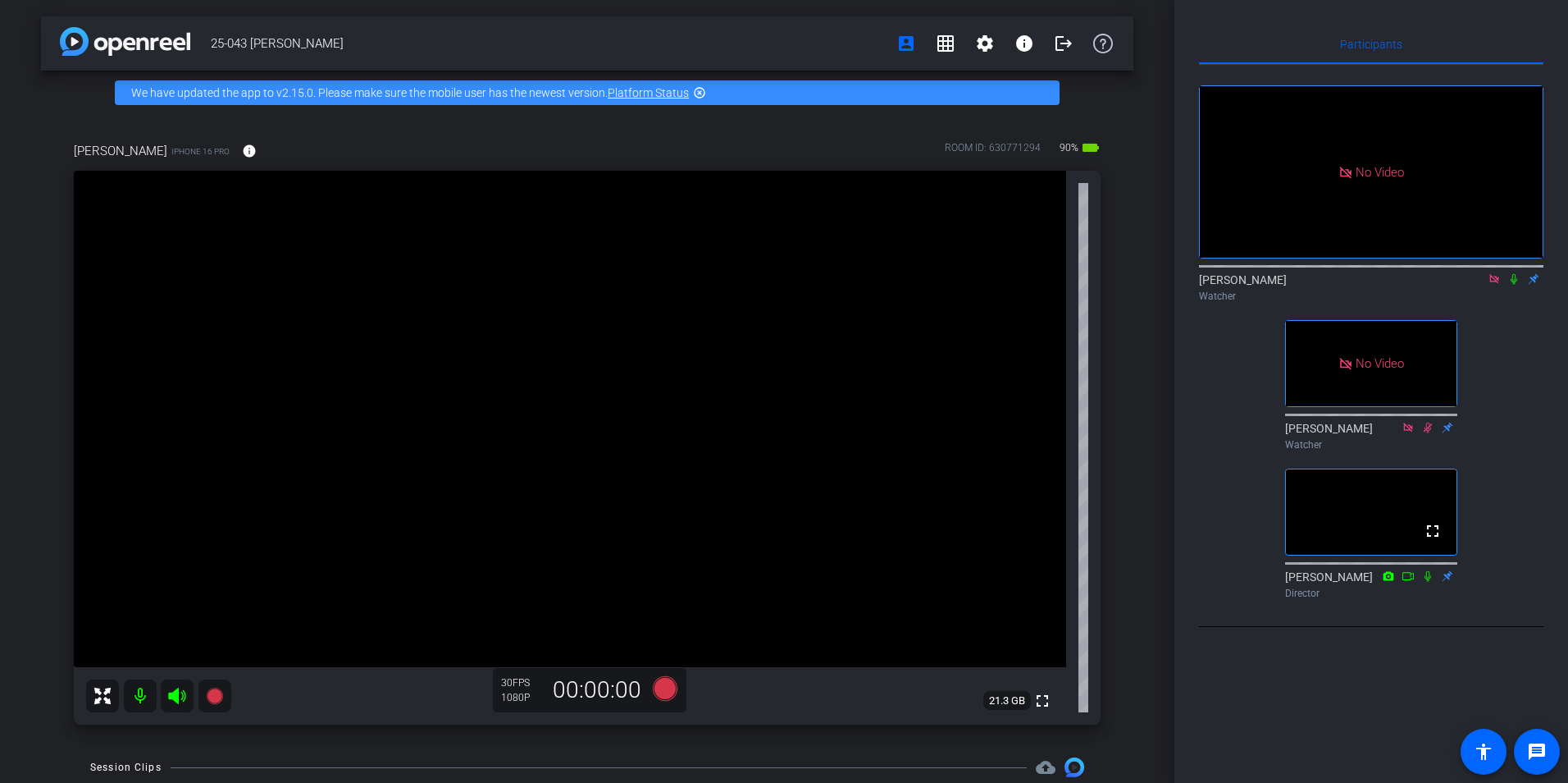
click at [1490, 283] on icon at bounding box center [1493, 278] width 9 height 9
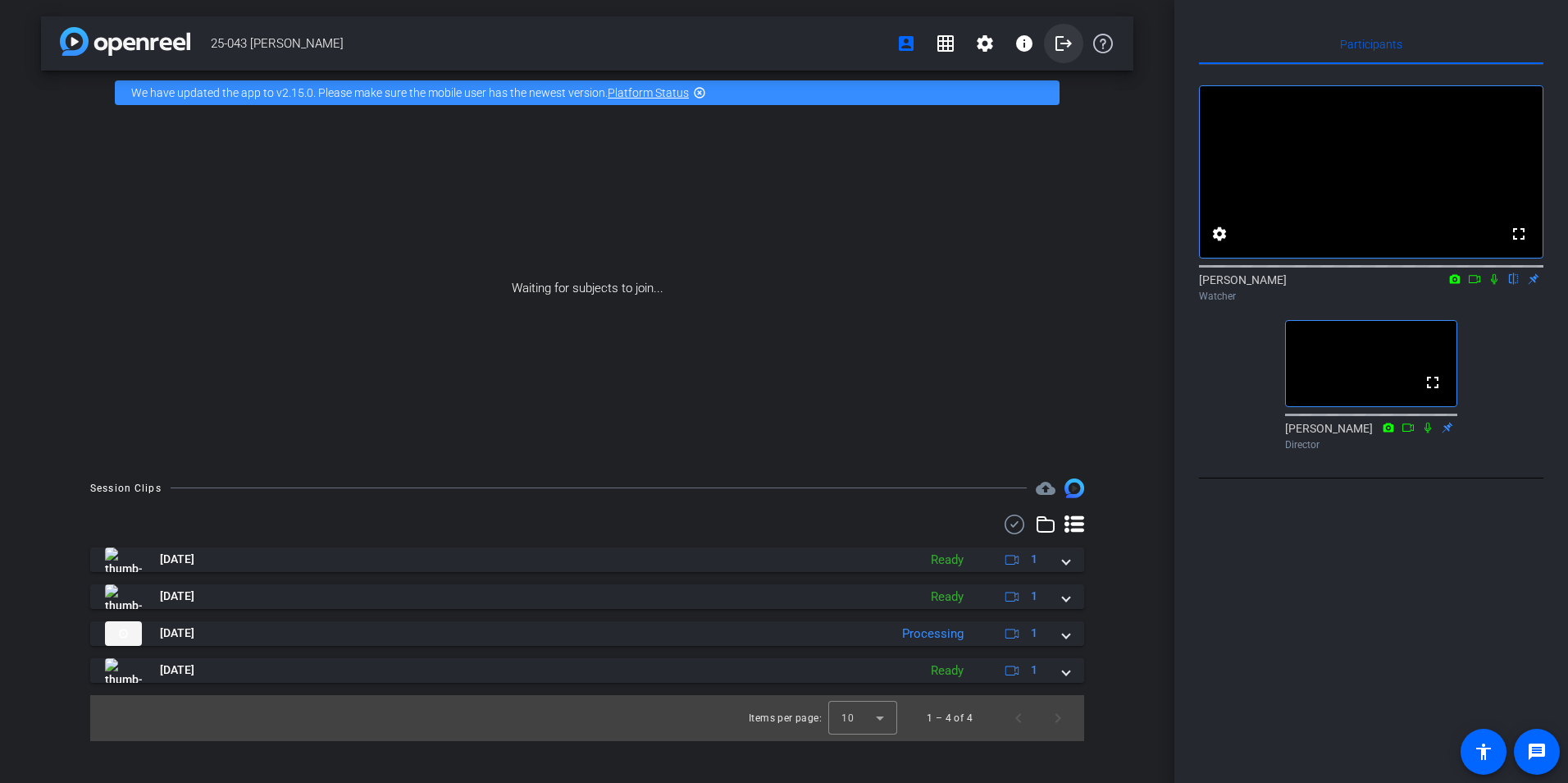
click at [1064, 41] on mat-icon "logout" at bounding box center [1063, 44] width 19 height 19
